Goal: Transaction & Acquisition: Book appointment/travel/reservation

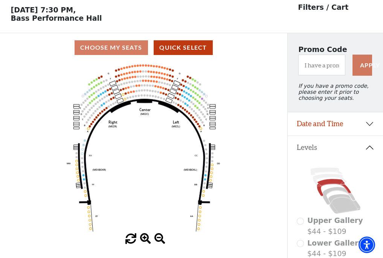
scroll to position [35, 0]
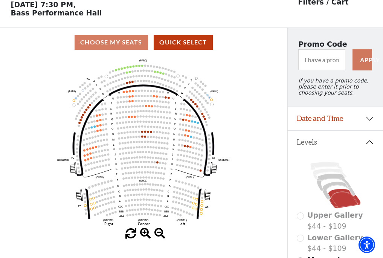
scroll to position [35, 0]
